Goal: Task Accomplishment & Management: Complete application form

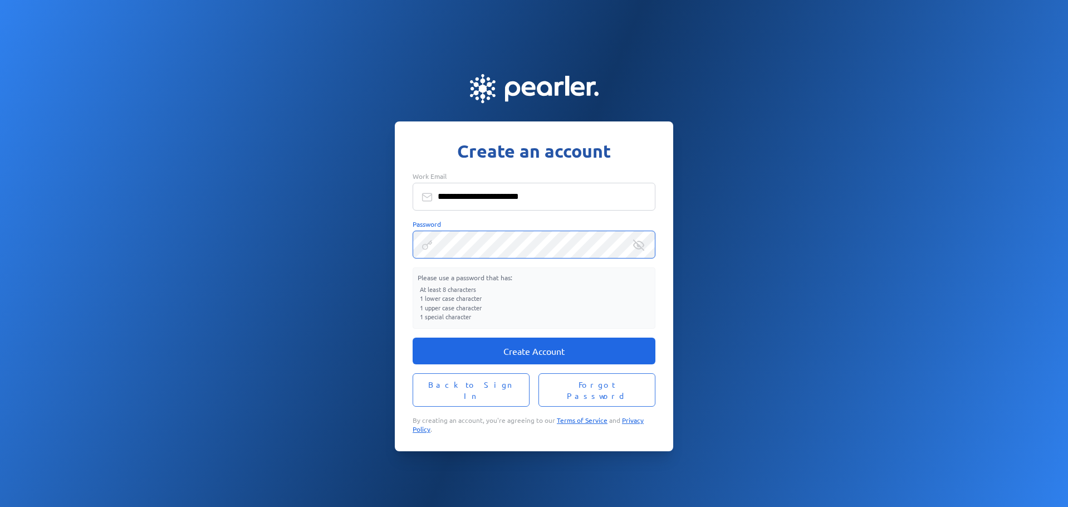
click at [533, 354] on span "Create Account" at bounding box center [534, 350] width 61 height 11
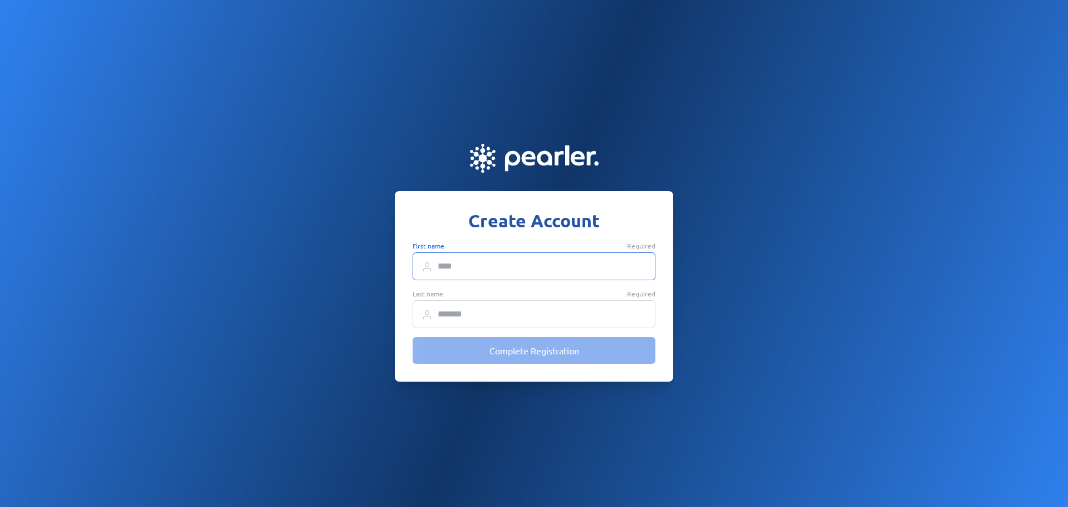
click at [457, 263] on input "First name Required" at bounding box center [534, 266] width 243 height 28
type input "****"
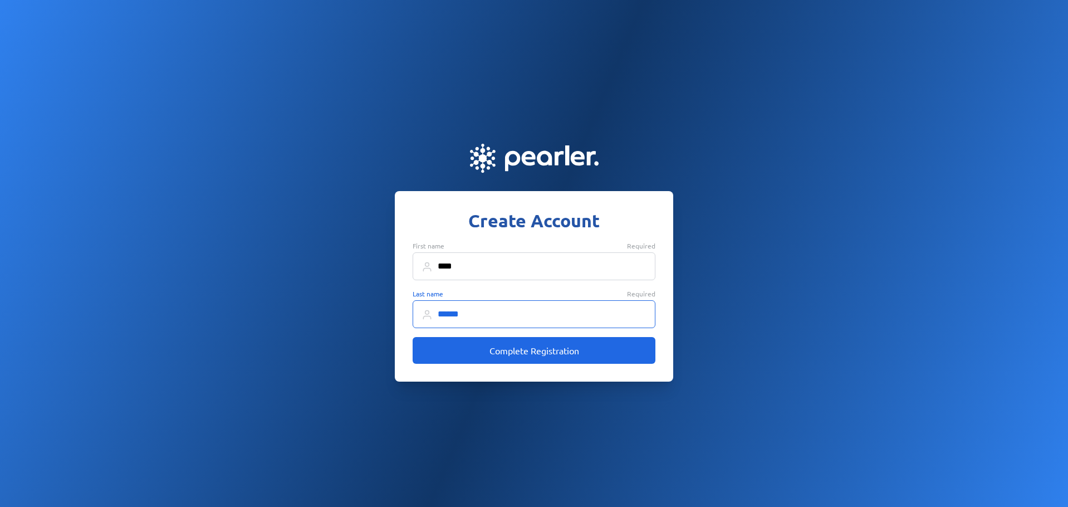
type input "******"
click at [600, 350] on button "Complete Registration" at bounding box center [534, 350] width 243 height 27
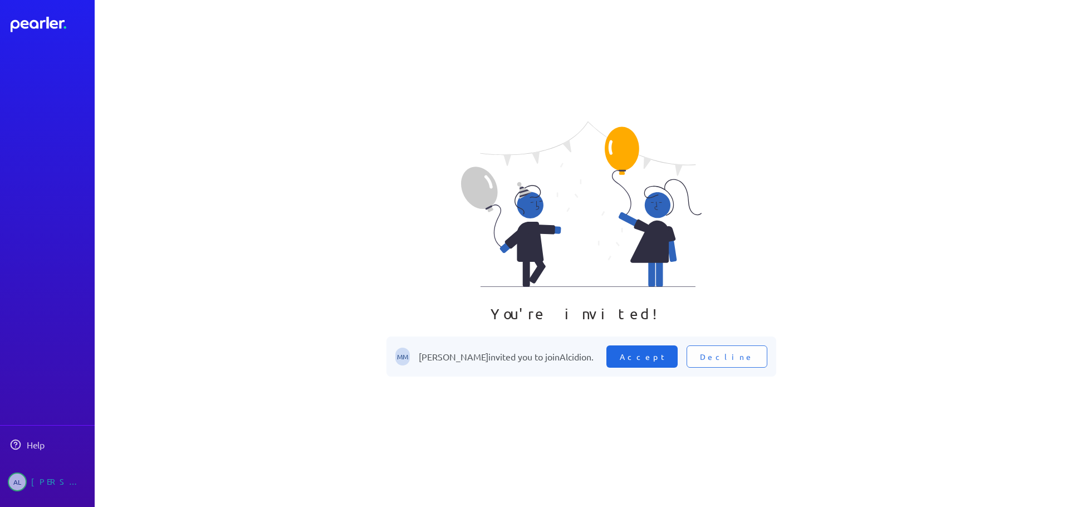
click at [665, 357] on span "Accept" at bounding box center [642, 356] width 45 height 11
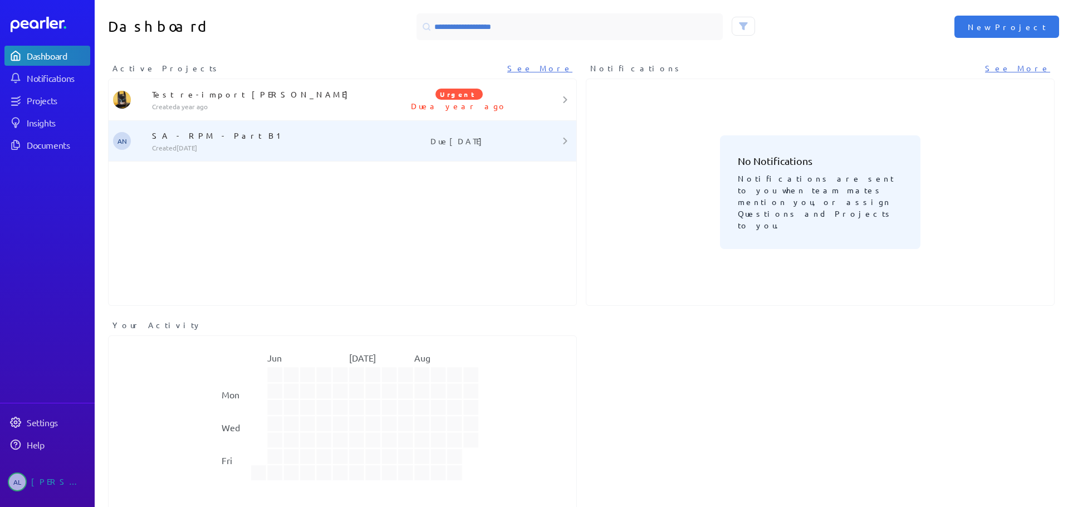
click at [184, 133] on p "SA - RPM - Part B1" at bounding box center [266, 135] width 229 height 11
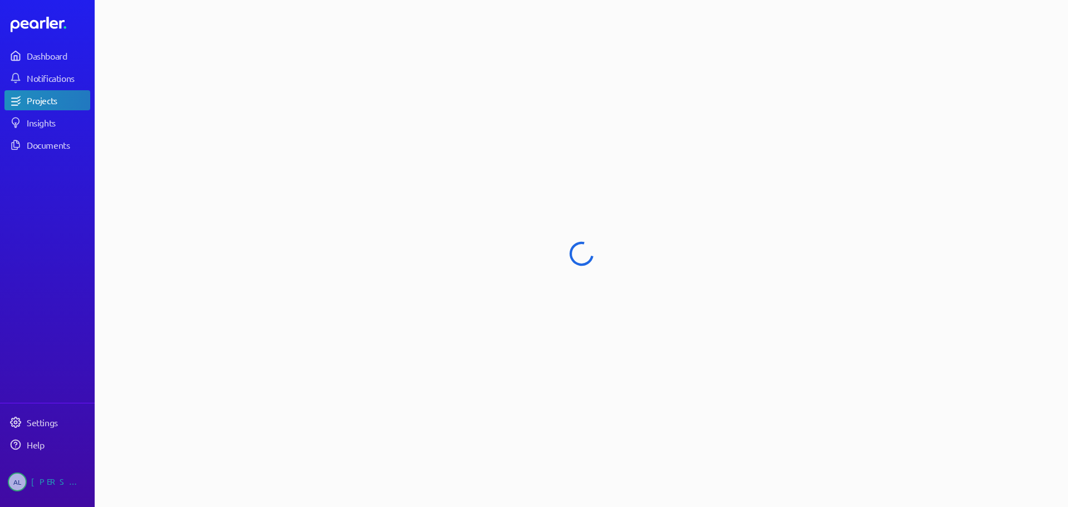
select select "******"
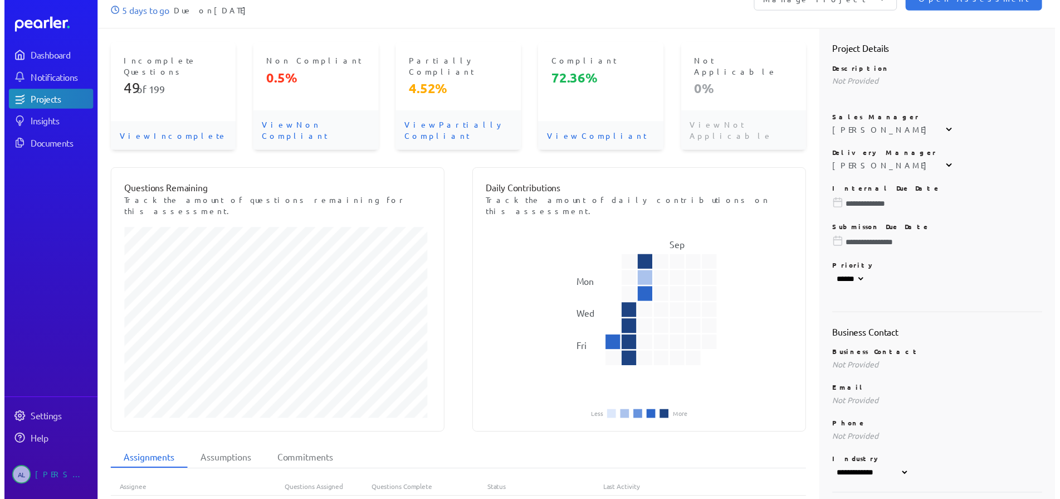
scroll to position [282, 0]
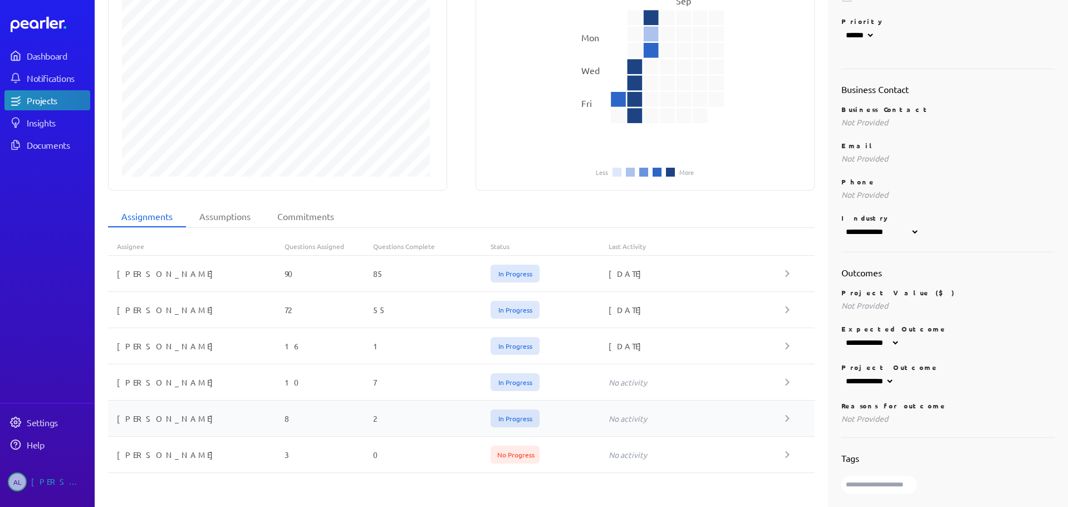
click at [520, 409] on span "In Progress" at bounding box center [515, 418] width 49 height 18
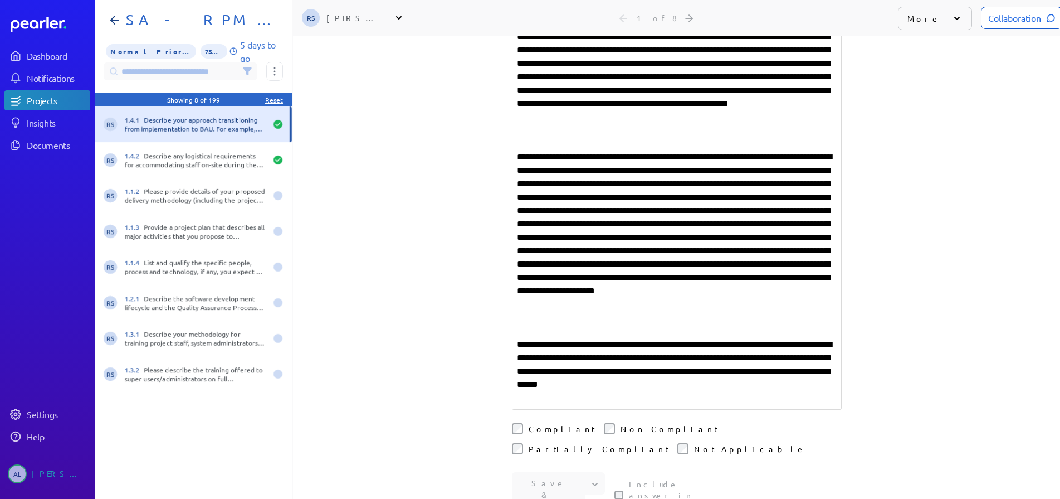
scroll to position [334, 0]
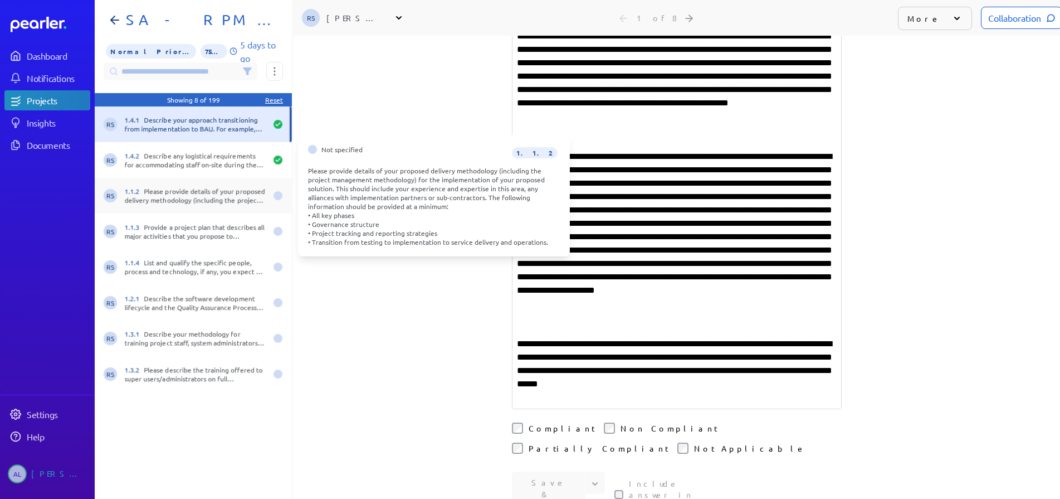
click at [180, 193] on div "1.1.2 Please provide details of your proposed delivery methodology (including t…" at bounding box center [195, 196] width 141 height 18
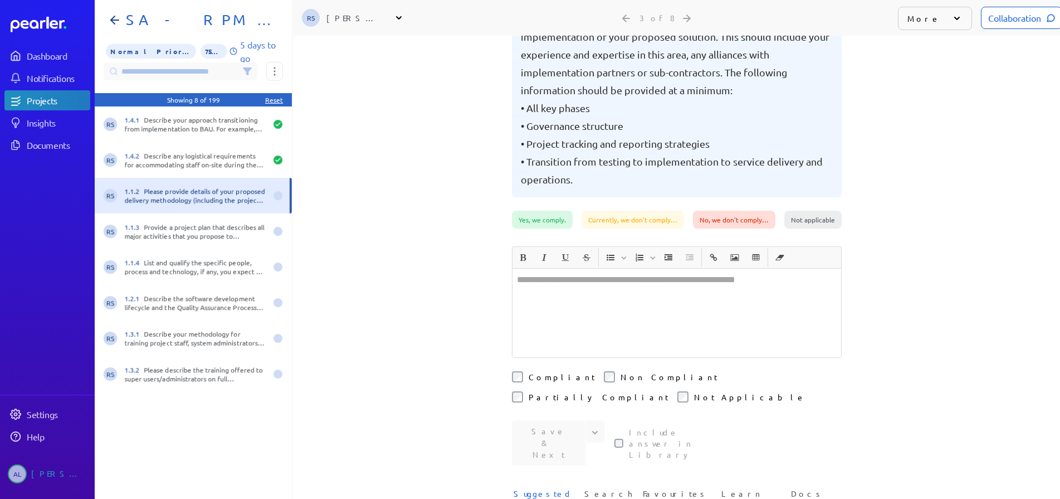
scroll to position [382, 0]
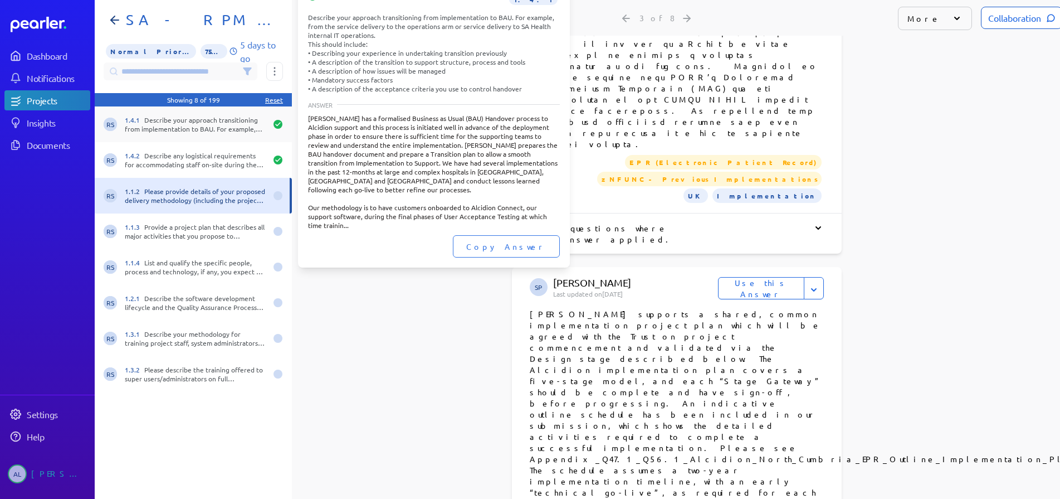
click at [174, 121] on div "1.4.1 Describe your approach transitioning from implementation to BAU. For exam…" at bounding box center [195, 124] width 141 height 18
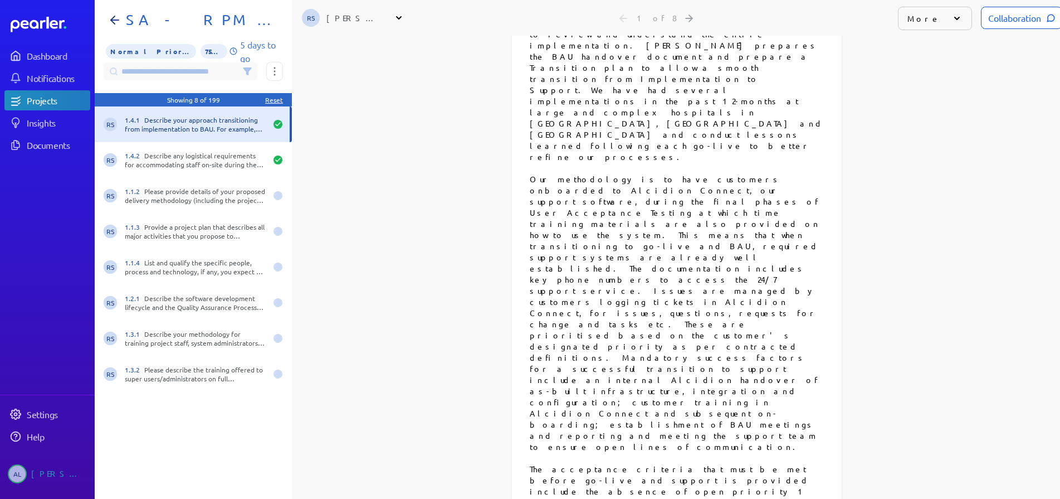
scroll to position [976, 0]
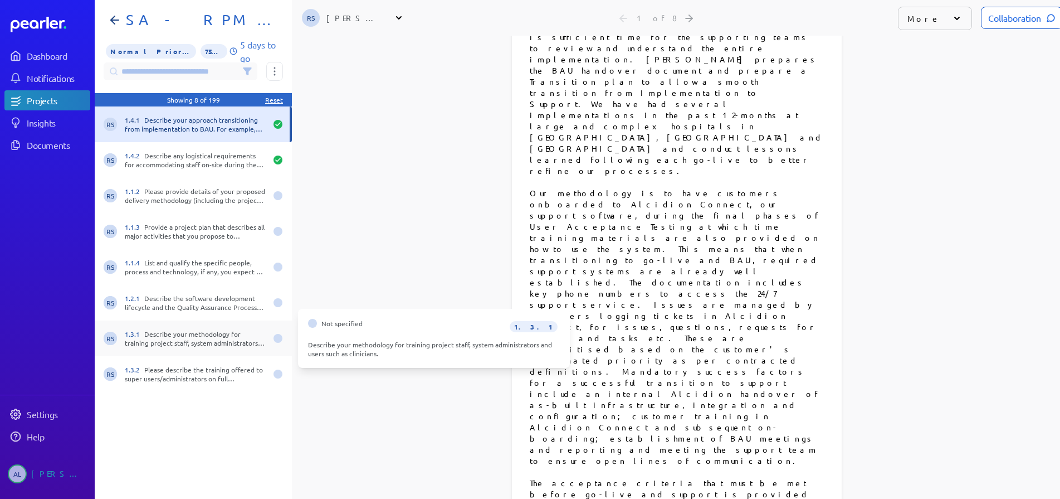
click at [175, 336] on div "1.3.1 Describe your methodology for training project staff, system administrato…" at bounding box center [195, 338] width 141 height 18
